Goal: Information Seeking & Learning: Learn about a topic

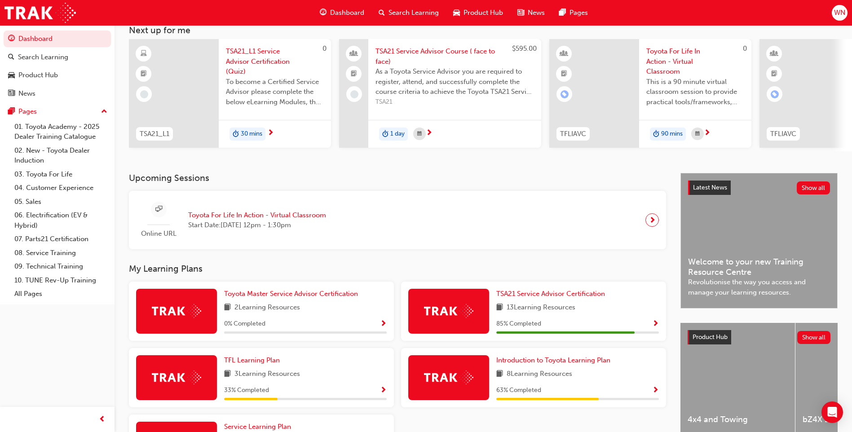
scroll to position [135, 0]
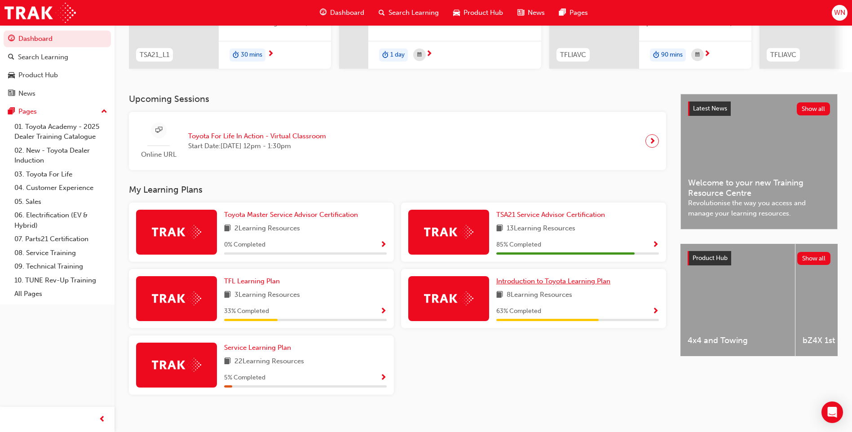
click at [557, 283] on span "Introduction to Toyota Learning Plan" at bounding box center [553, 281] width 114 height 8
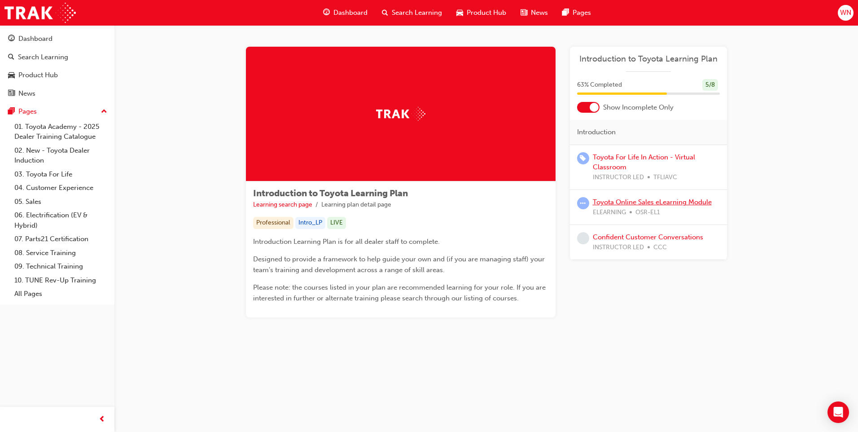
click at [601, 202] on link "Toyota Online Sales eLearning Module" at bounding box center [652, 202] width 119 height 8
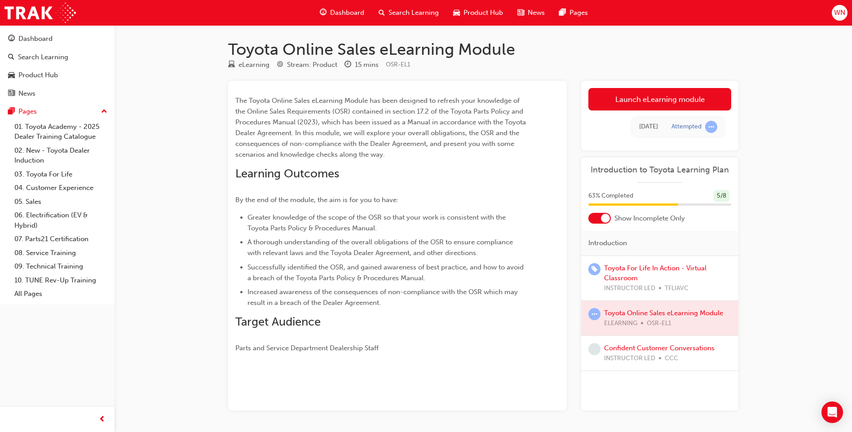
click at [647, 310] on div at bounding box center [659, 318] width 157 height 35
click at [648, 313] on div at bounding box center [659, 318] width 157 height 35
click at [662, 101] on link "Launch eLearning module" at bounding box center [659, 99] width 143 height 22
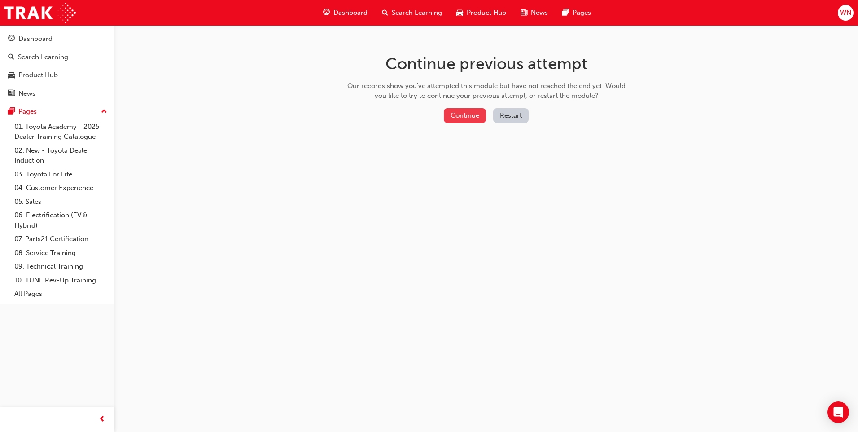
click at [468, 115] on button "Continue" at bounding box center [465, 115] width 42 height 15
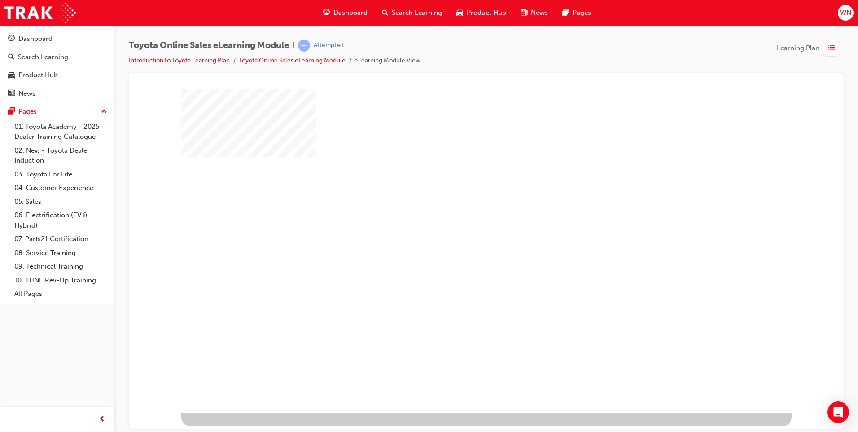
click at [461, 224] on div "play" at bounding box center [461, 224] width 0 height 0
